Goal: Submit feedback/report problem

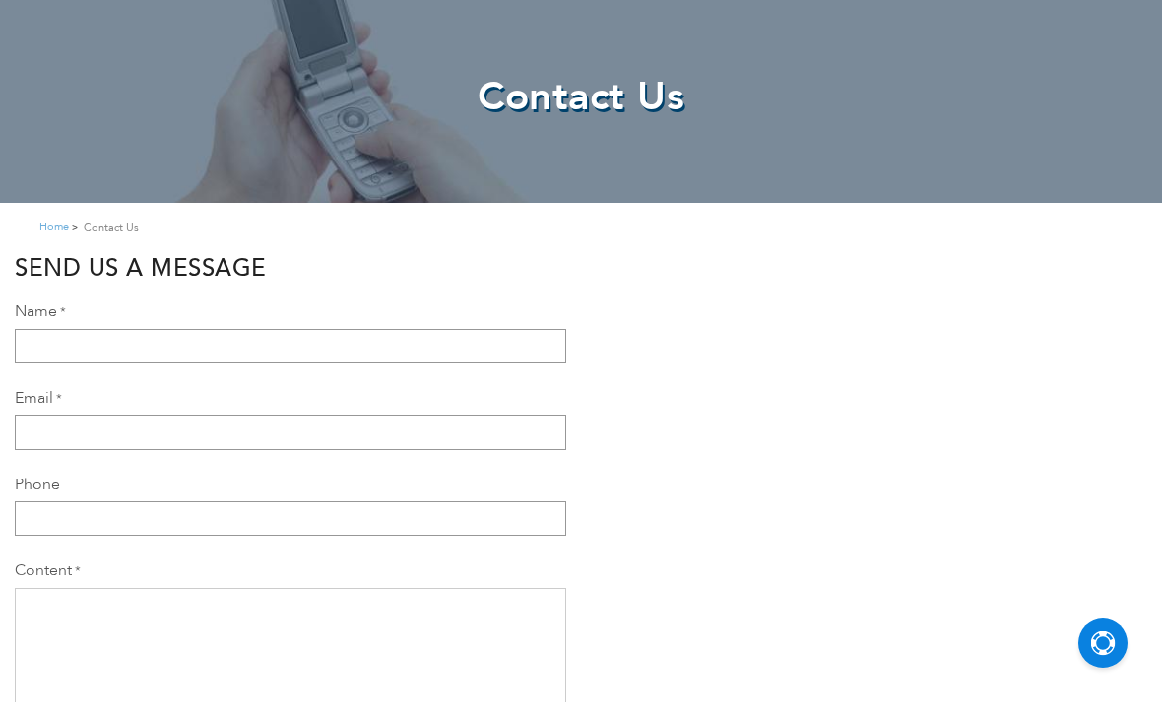
scroll to position [148, 0]
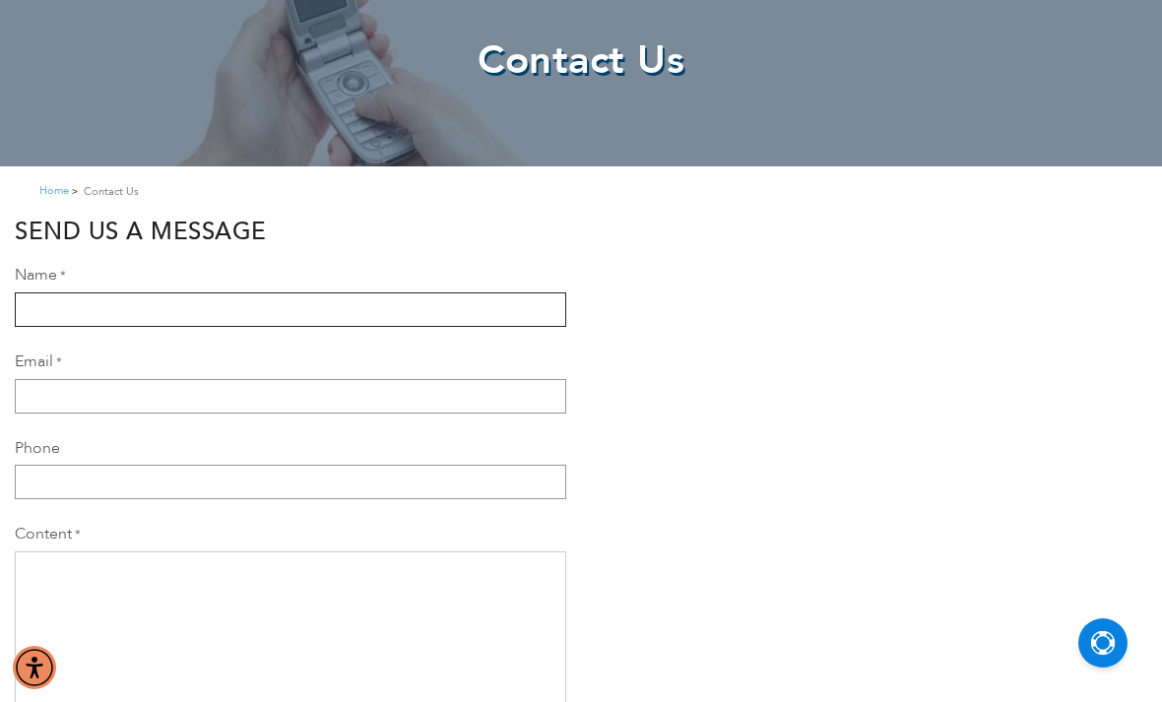
click at [381, 295] on input "Name" at bounding box center [290, 309] width 551 height 34
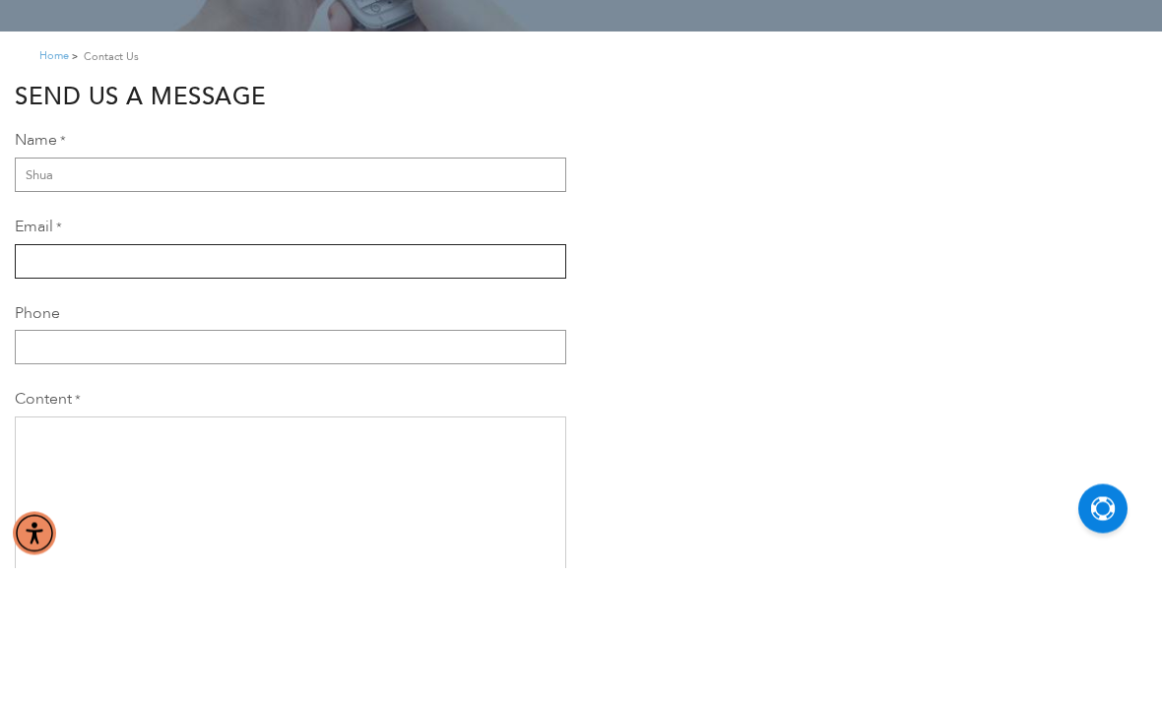
click at [34, 379] on input "Email" at bounding box center [290, 396] width 551 height 34
click at [92, 292] on input "Shua" at bounding box center [290, 309] width 551 height 34
type input "[PERSON_NAME]"
click at [90, 379] on input "Email" at bounding box center [290, 396] width 551 height 34
type input "[EMAIL_ADDRESS][DOMAIN_NAME]"
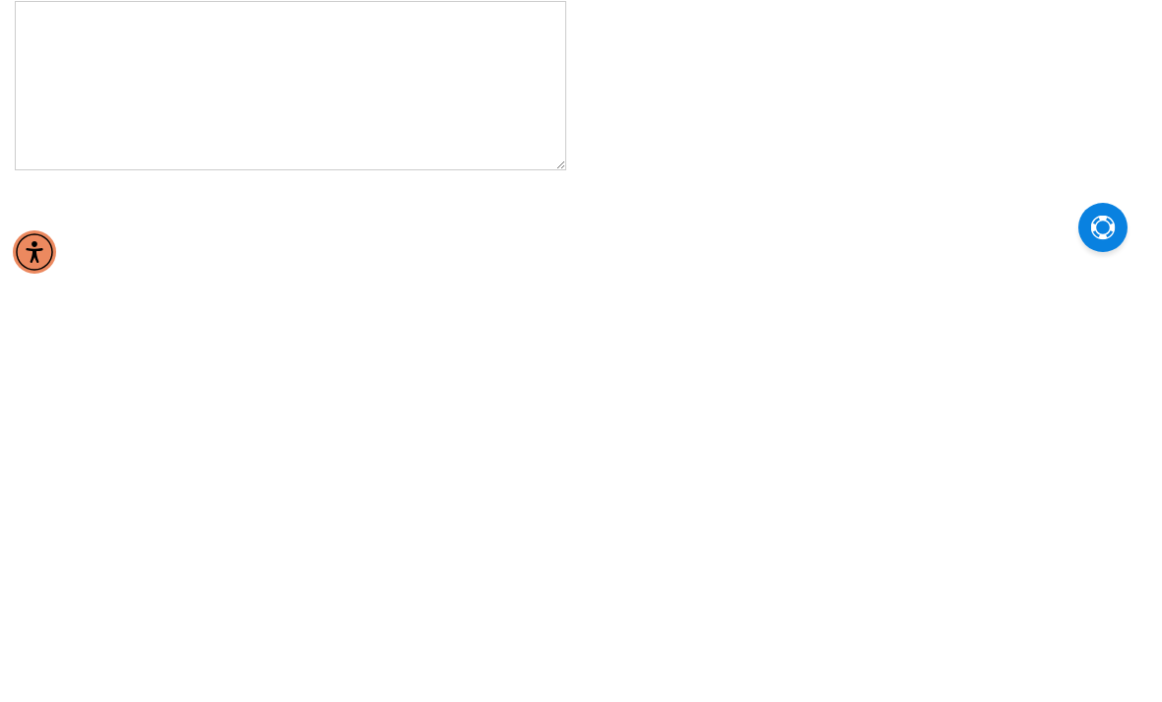
scroll to position [290, 0]
type input "0534190775"
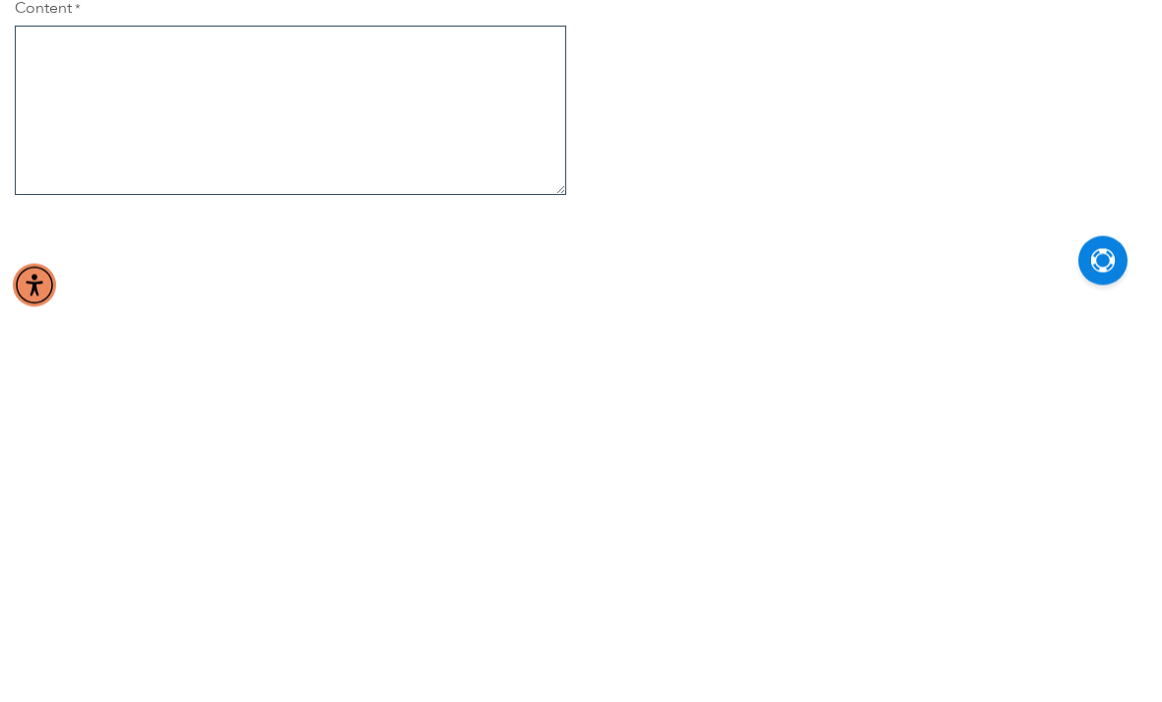
click at [148, 409] on textarea "Content" at bounding box center [290, 493] width 551 height 169
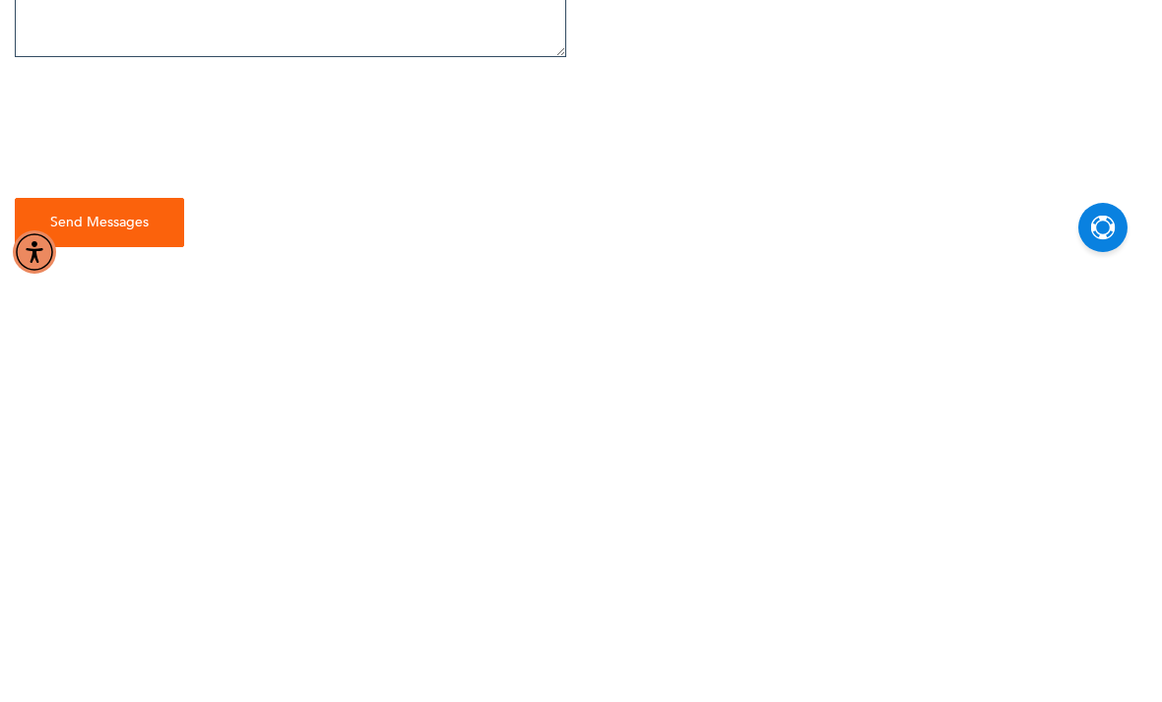
scroll to position [419, 0]
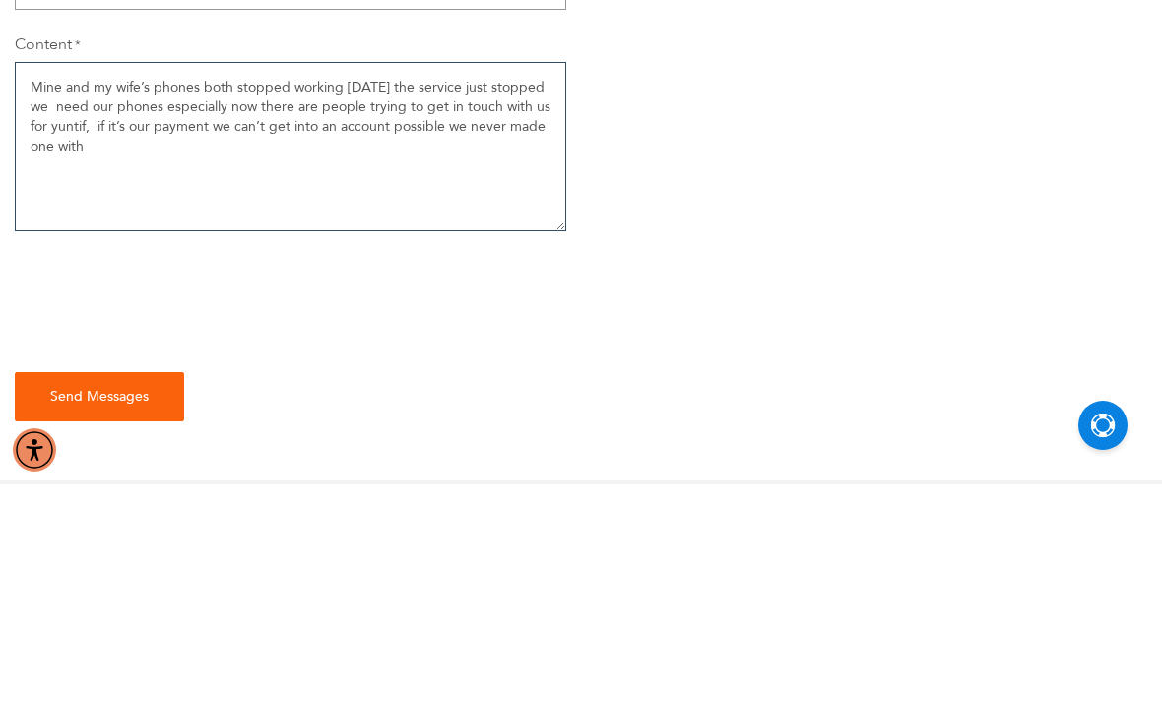
click at [476, 280] on textarea "Mine and my wife’s phones both stopped working [DATE] the service just stopped …" at bounding box center [290, 364] width 551 height 169
click at [206, 280] on textarea "Mine and my wife’s phones both stopped working [DATE] the service just stopped …" at bounding box center [290, 364] width 551 height 169
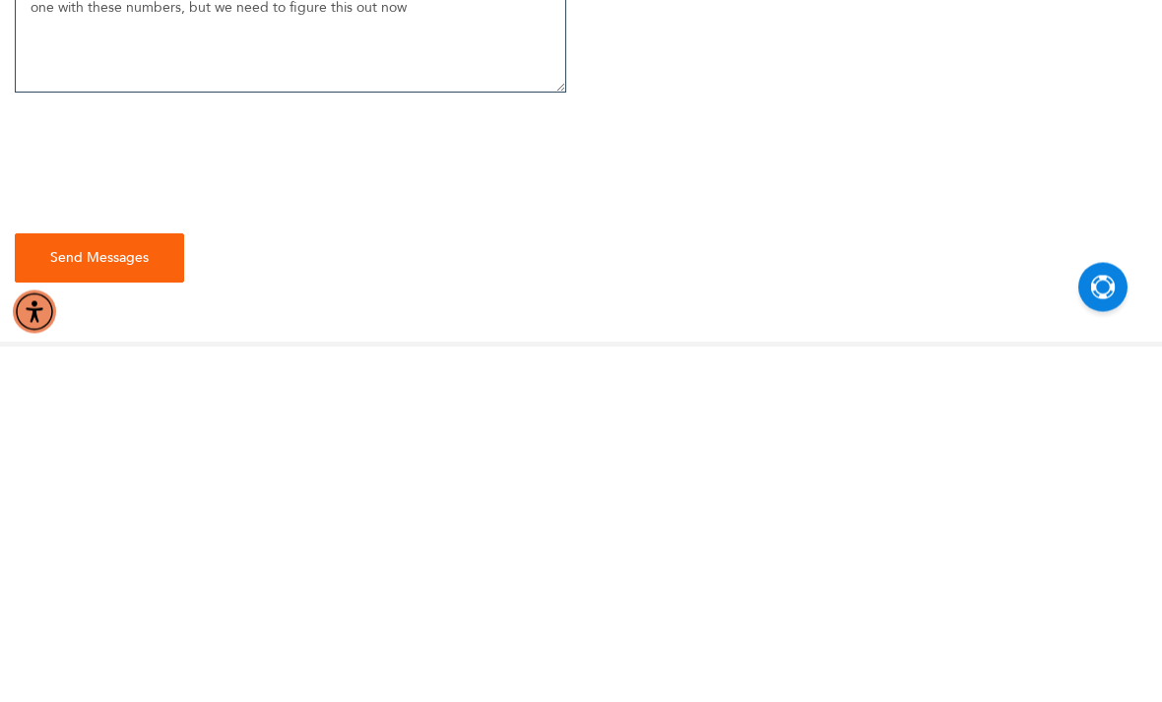
type textarea "Mine and my wife’s phones both stopped working [DATE] the service just stopped …"
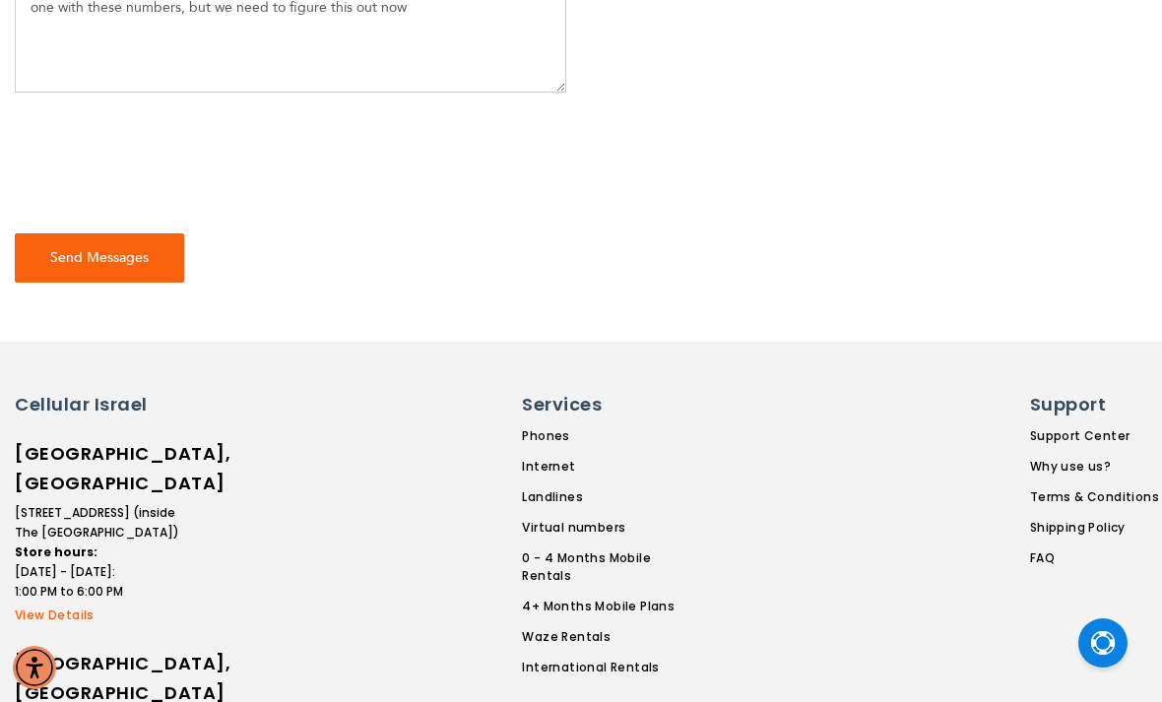
checkbox input "true"
click at [69, 281] on button "Send Messages" at bounding box center [99, 257] width 169 height 49
